Goal: Communication & Community: Share content

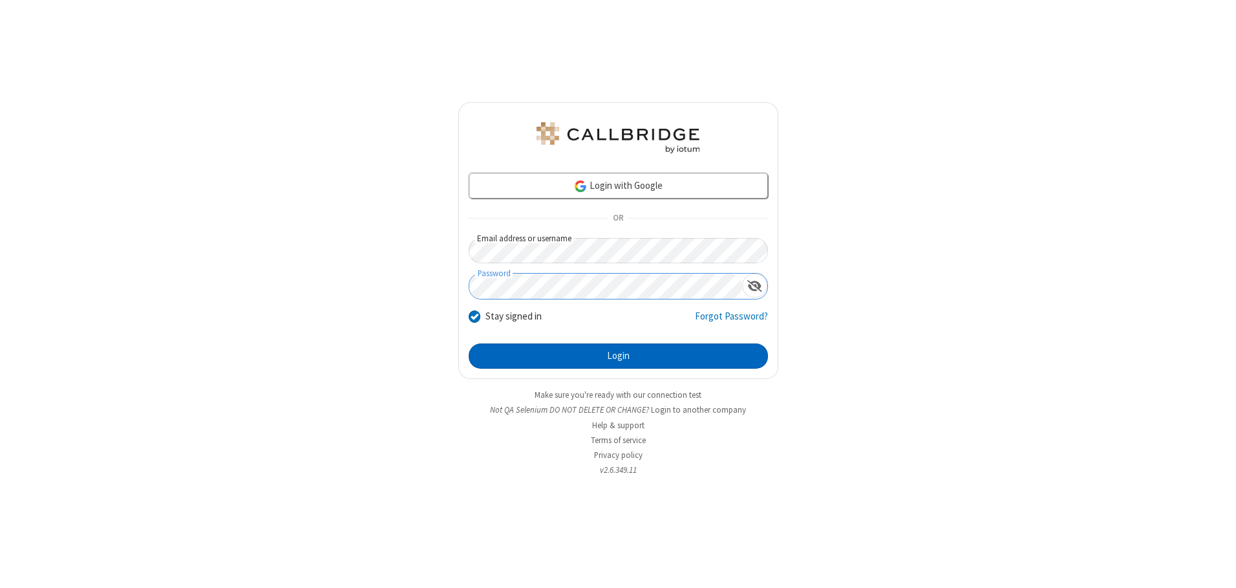
click at [618, 356] on button "Login" at bounding box center [618, 356] width 299 height 26
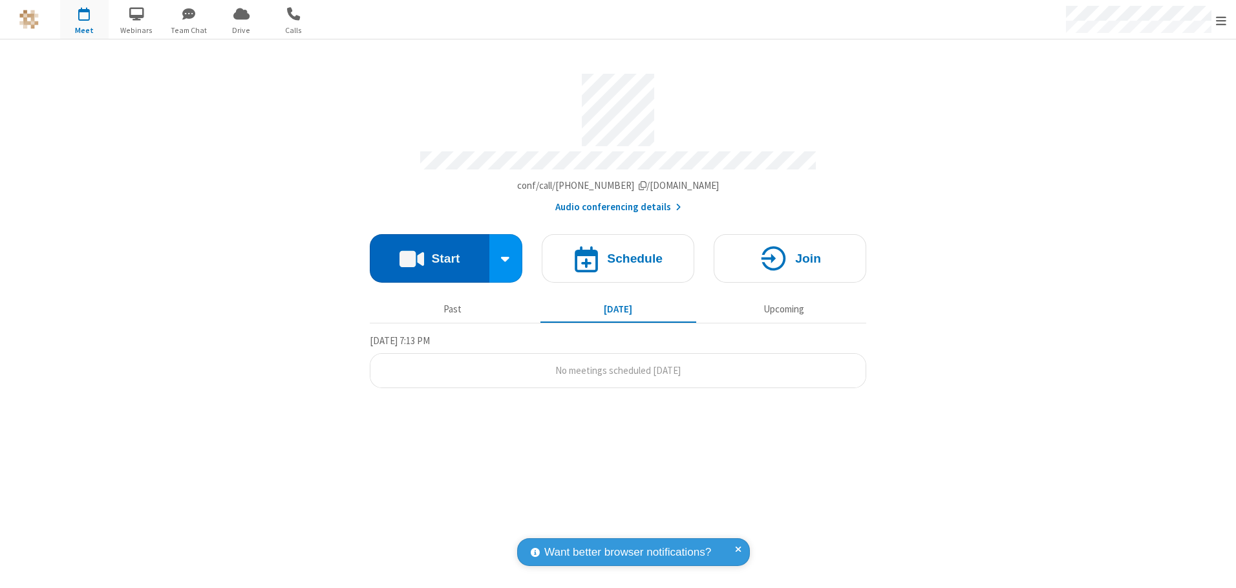
click at [429, 253] on button "Start" at bounding box center [430, 258] width 120 height 48
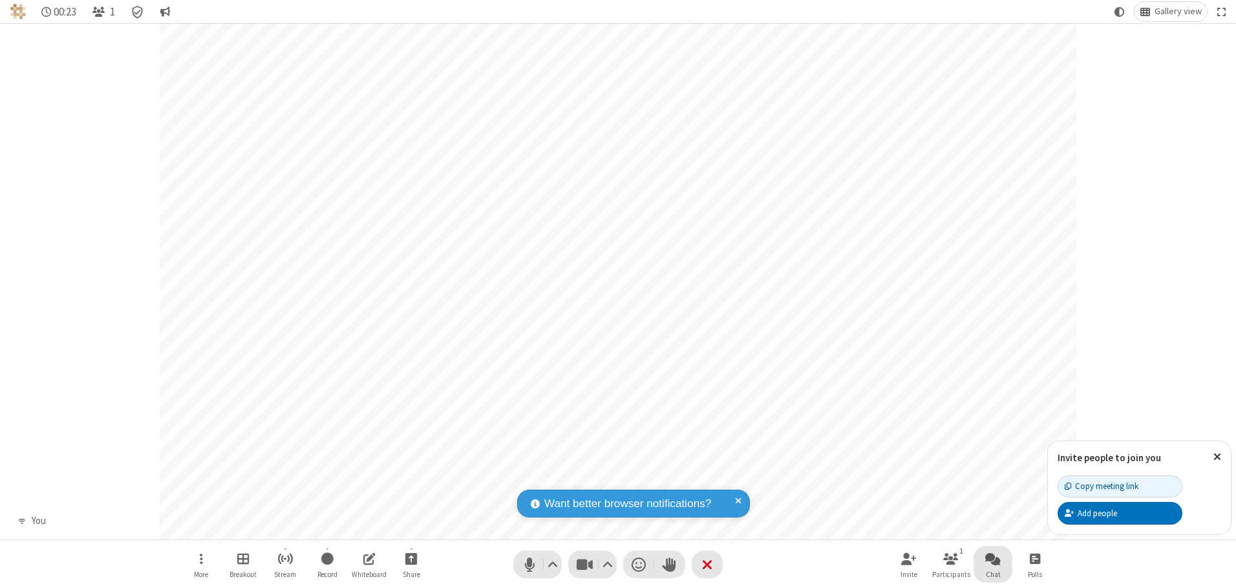
click at [993, 558] on span "Open chat" at bounding box center [993, 558] width 16 height 16
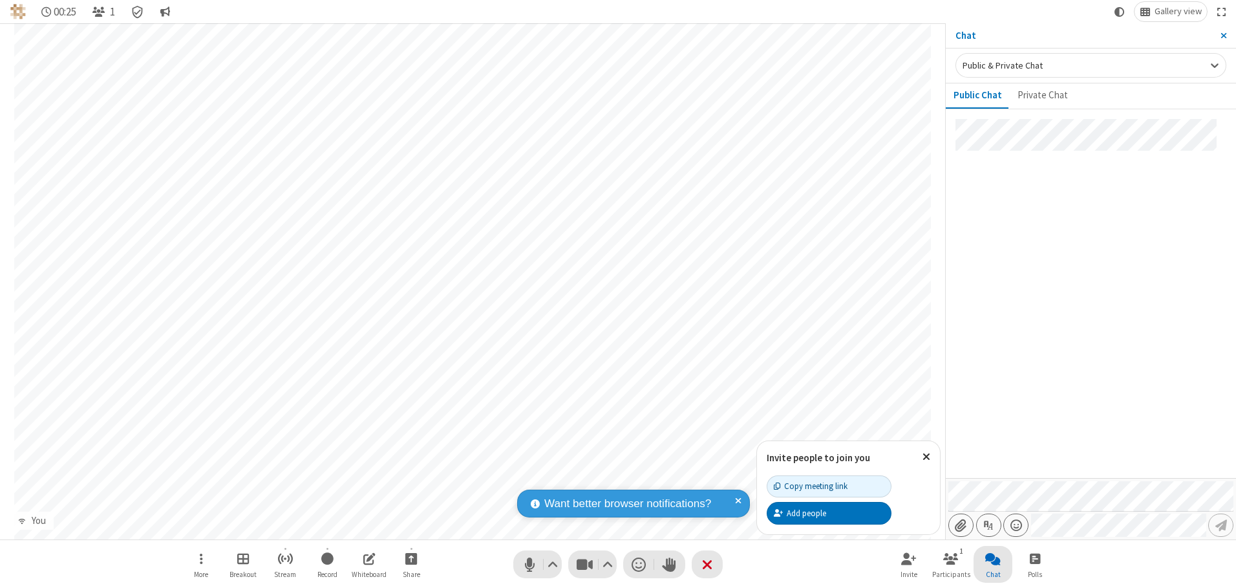
type input "C:\fakepath\doc_test.docx"
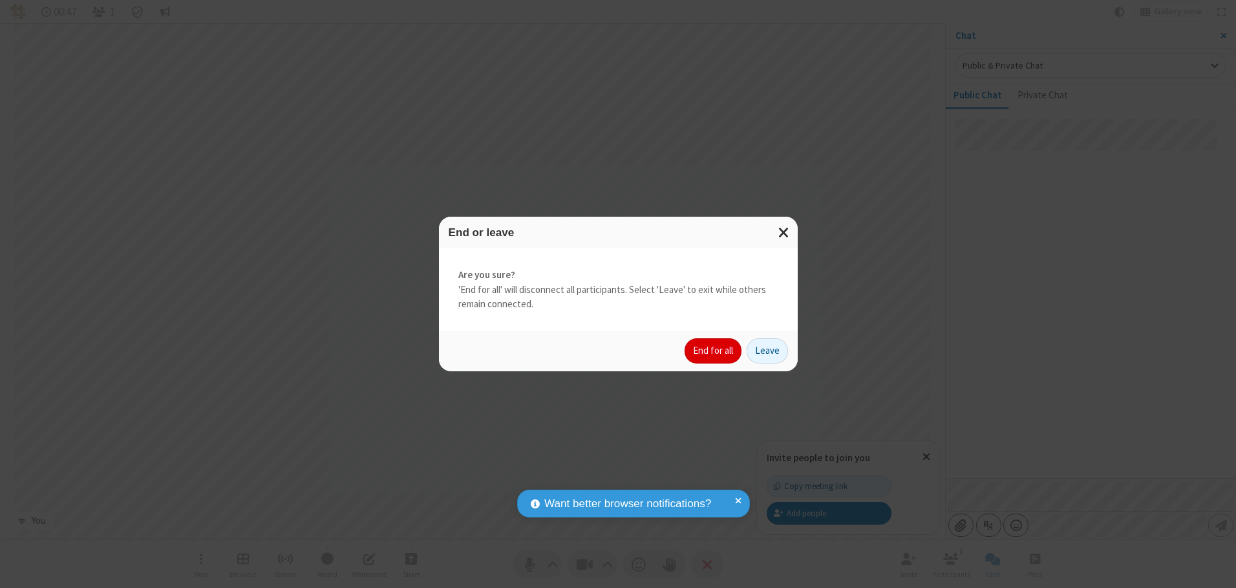
click at [714, 350] on button "End for all" at bounding box center [713, 351] width 57 height 26
